Goal: Use online tool/utility: Utilize a website feature to perform a specific function

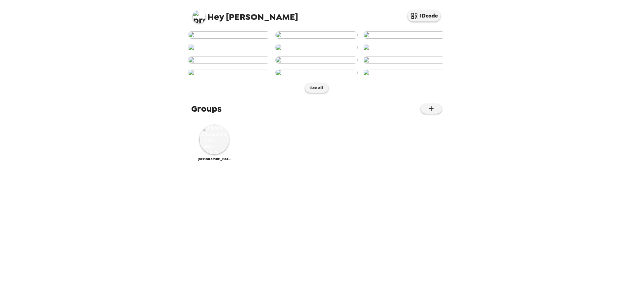
scroll to position [198, 0]
click at [330, 76] on img at bounding box center [316, 72] width 82 height 7
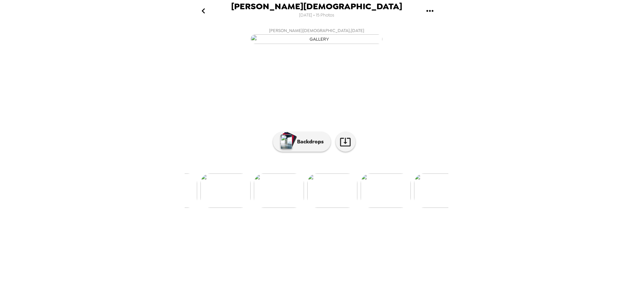
scroll to position [0, 533]
click at [287, 151] on button "Backdrops" at bounding box center [302, 142] width 58 height 20
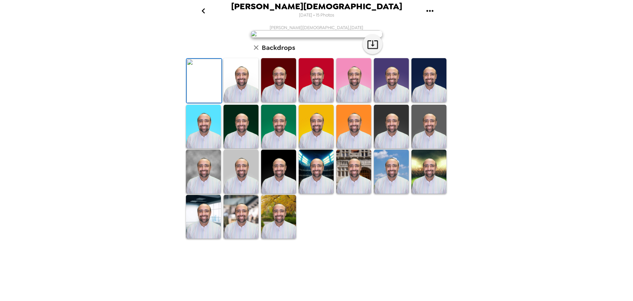
scroll to position [98, 0]
click at [290, 239] on img at bounding box center [278, 217] width 35 height 44
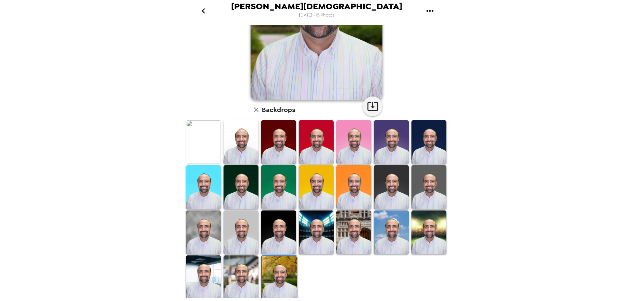
scroll to position [0, 0]
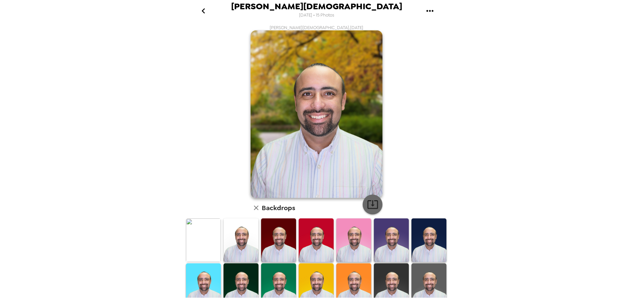
click at [367, 201] on icon "button" at bounding box center [373, 204] width 12 height 12
